Goal: Information Seeking & Learning: Learn about a topic

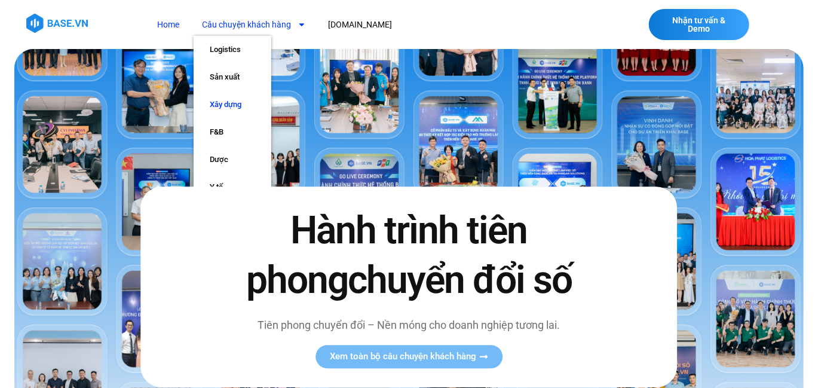
click at [234, 94] on link "Xây dựng" at bounding box center [233, 104] width 78 height 27
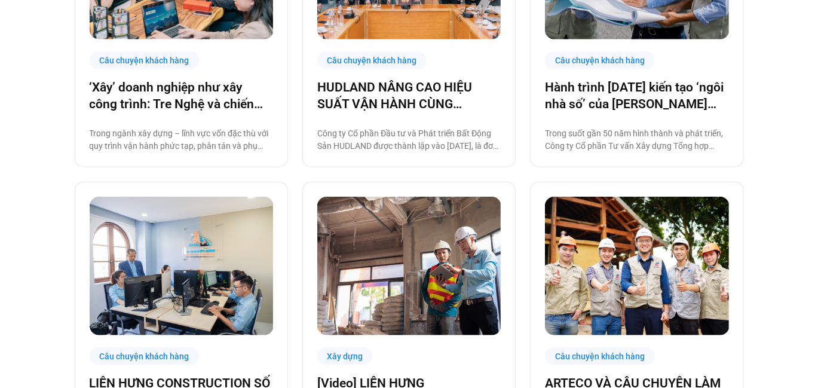
scroll to position [364, 0]
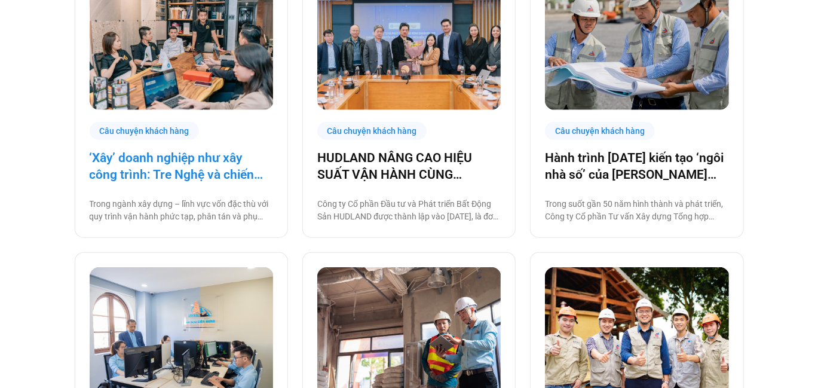
click at [253, 169] on link "‘Xây’ doanh nghiệp như xây công trình: Tre Nghệ và chiến lược chuyển đổi từ gốc" at bounding box center [181, 165] width 183 height 33
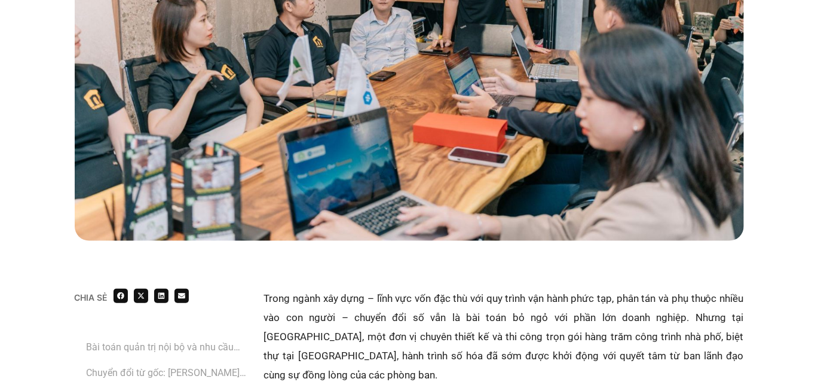
scroll to position [657, 0]
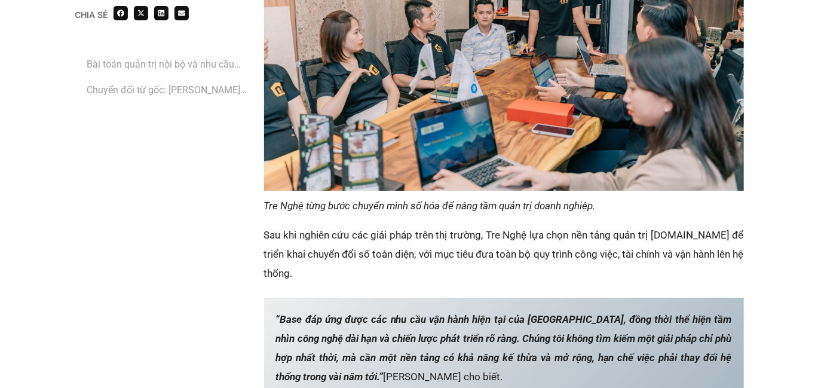
scroll to position [2182, 0]
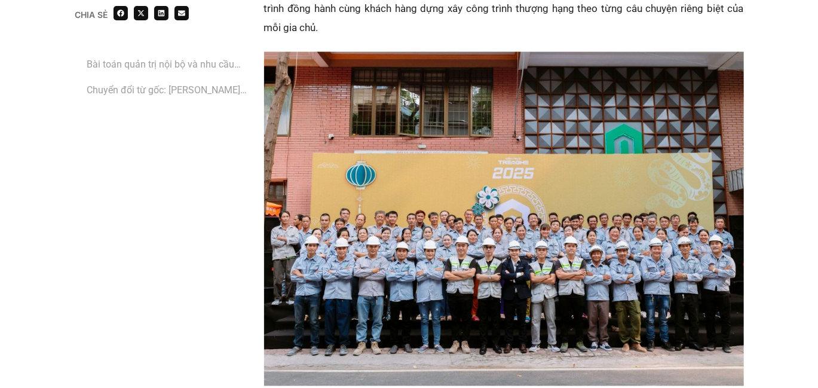
scroll to position [866, 0]
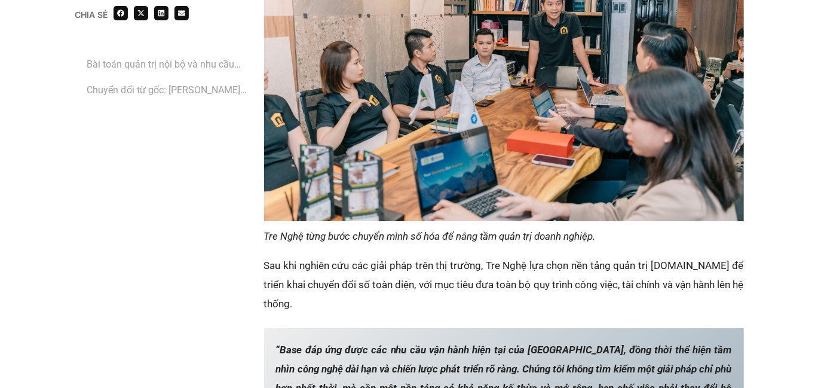
scroll to position [1613, 0]
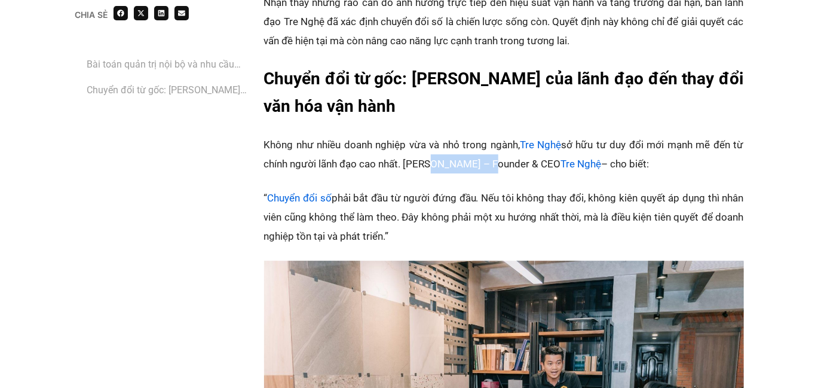
drag, startPoint x: 427, startPoint y: 125, endPoint x: 491, endPoint y: 125, distance: 63.9
click at [491, 135] on p "‏Không như nhiều doanh nghiệp vừa và nhỏ trong ngành, Tre Nghệ sở hữu tư duy đổ…" at bounding box center [504, 154] width 480 height 38
